Goal: Information Seeking & Learning: Learn about a topic

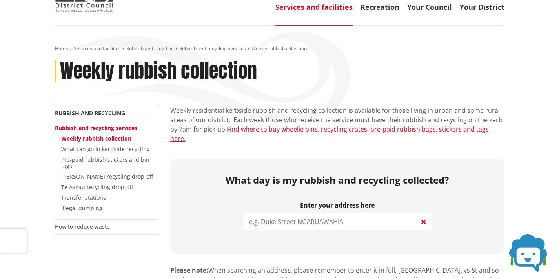
scroll to position [53, 0]
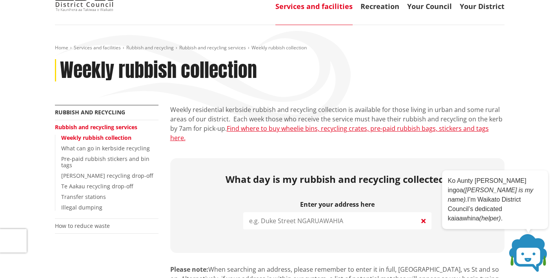
click at [288, 220] on div "Enter your address here Searching..." at bounding box center [337, 219] width 188 height 36
click at [289, 214] on input "search" at bounding box center [337, 221] width 188 height 17
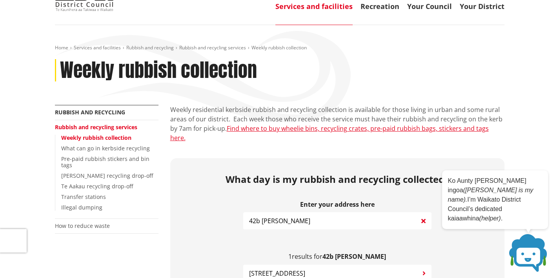
type input "42b Harris"
drag, startPoint x: 289, startPoint y: 214, endPoint x: 278, endPoint y: 265, distance: 52.1
click at [278, 269] on span "42B Harrisville Road TUAKAU" at bounding box center [277, 273] width 56 height 9
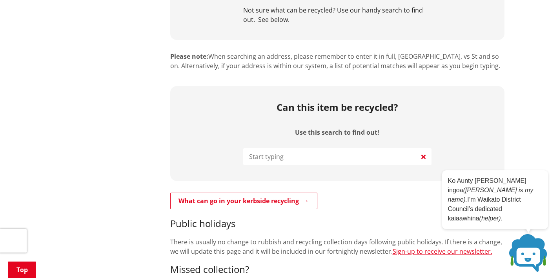
scroll to position [550, 0]
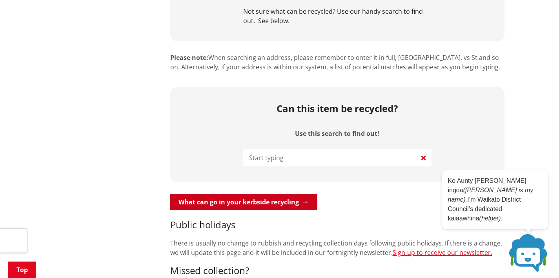
click at [290, 194] on link "What can go in your kerbside recycling" at bounding box center [243, 202] width 147 height 16
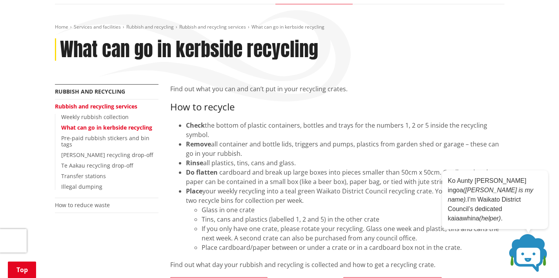
scroll to position [81, 0]
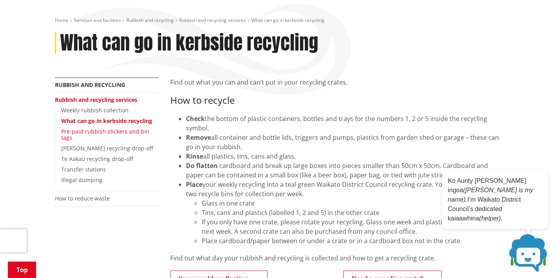
click at [102, 132] on link "Pre-paid rubbish stickers and bin tags" at bounding box center [105, 135] width 88 height 14
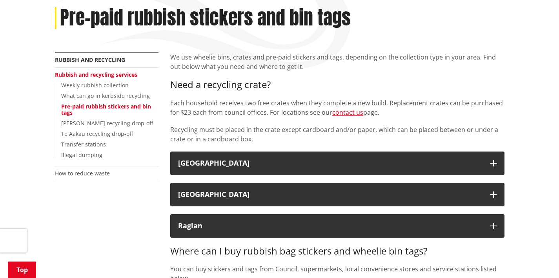
scroll to position [107, 0]
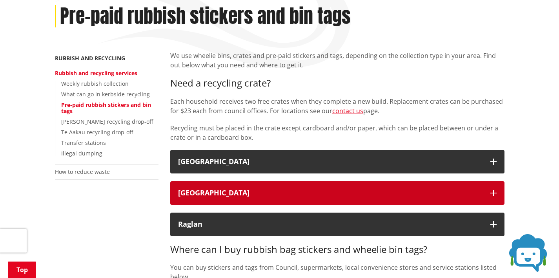
click at [298, 192] on div "Tuakau" at bounding box center [330, 193] width 304 height 8
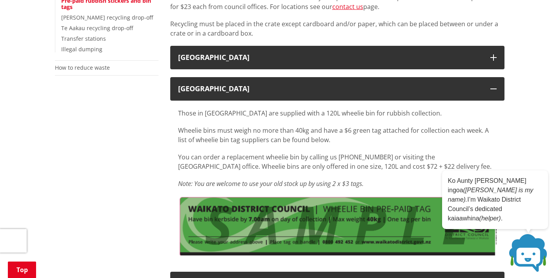
scroll to position [216, 0]
